Goal: Task Accomplishment & Management: Use online tool/utility

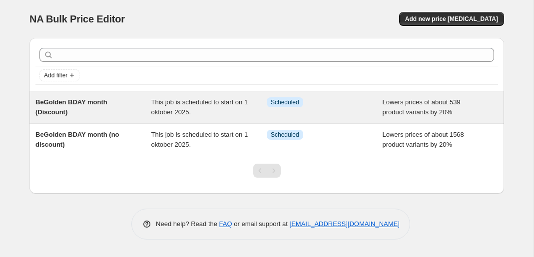
click at [93, 106] on div "BeGolden BDAY month (Discount)" at bounding box center [93, 107] width 116 height 20
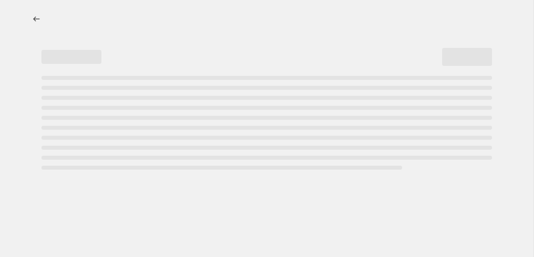
select select "percentage"
select select "no_change"
select select "not_equal"
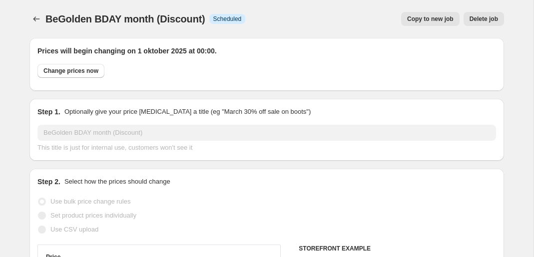
select select "collection"
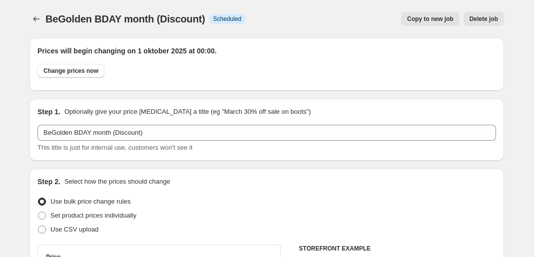
select select "tag"
click at [33, 19] on icon "Price change jobs" at bounding box center [36, 19] width 10 height 10
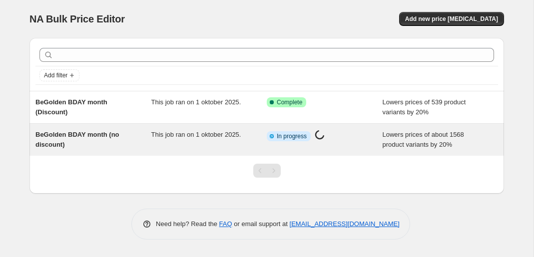
click at [160, 146] on div "This job ran on 1 oktober 2025." at bounding box center [209, 140] width 116 height 20
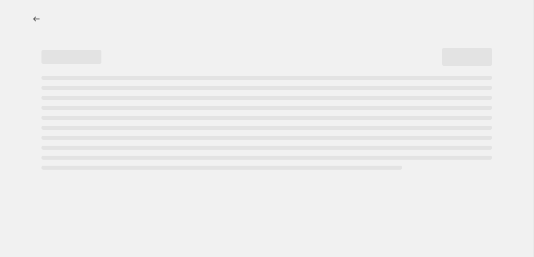
select select "percentage"
select select "tag"
select select "not_equal"
select select "collection"
select select "not_equal"
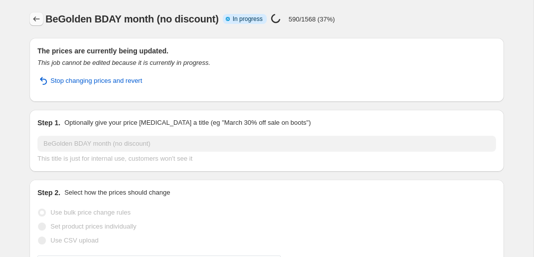
click at [34, 19] on icon "Price change jobs" at bounding box center [36, 18] width 6 height 5
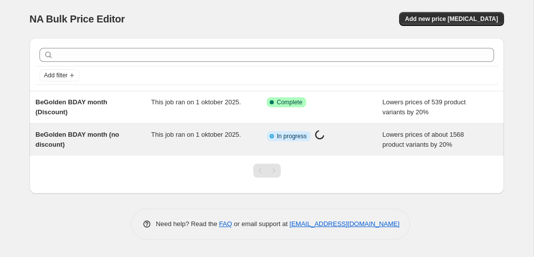
click at [171, 130] on div "This job ran on 1 oktober 2025." at bounding box center [209, 140] width 116 height 20
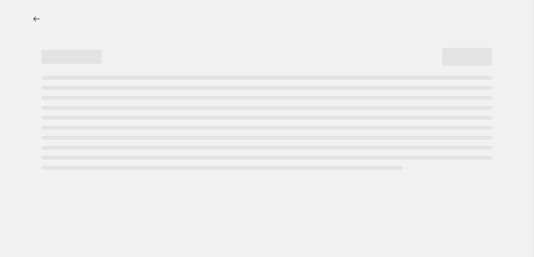
select select "percentage"
select select "tag"
select select "not_equal"
select select "collection"
select select "not_equal"
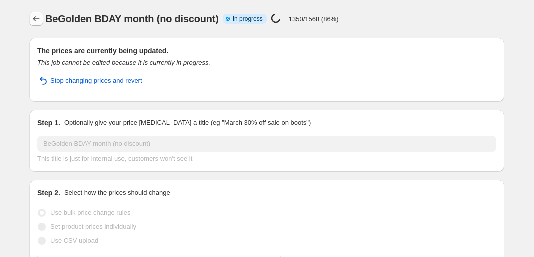
click at [37, 21] on icon "Price change jobs" at bounding box center [36, 19] width 10 height 10
